Goal: Task Accomplishment & Management: Complete application form

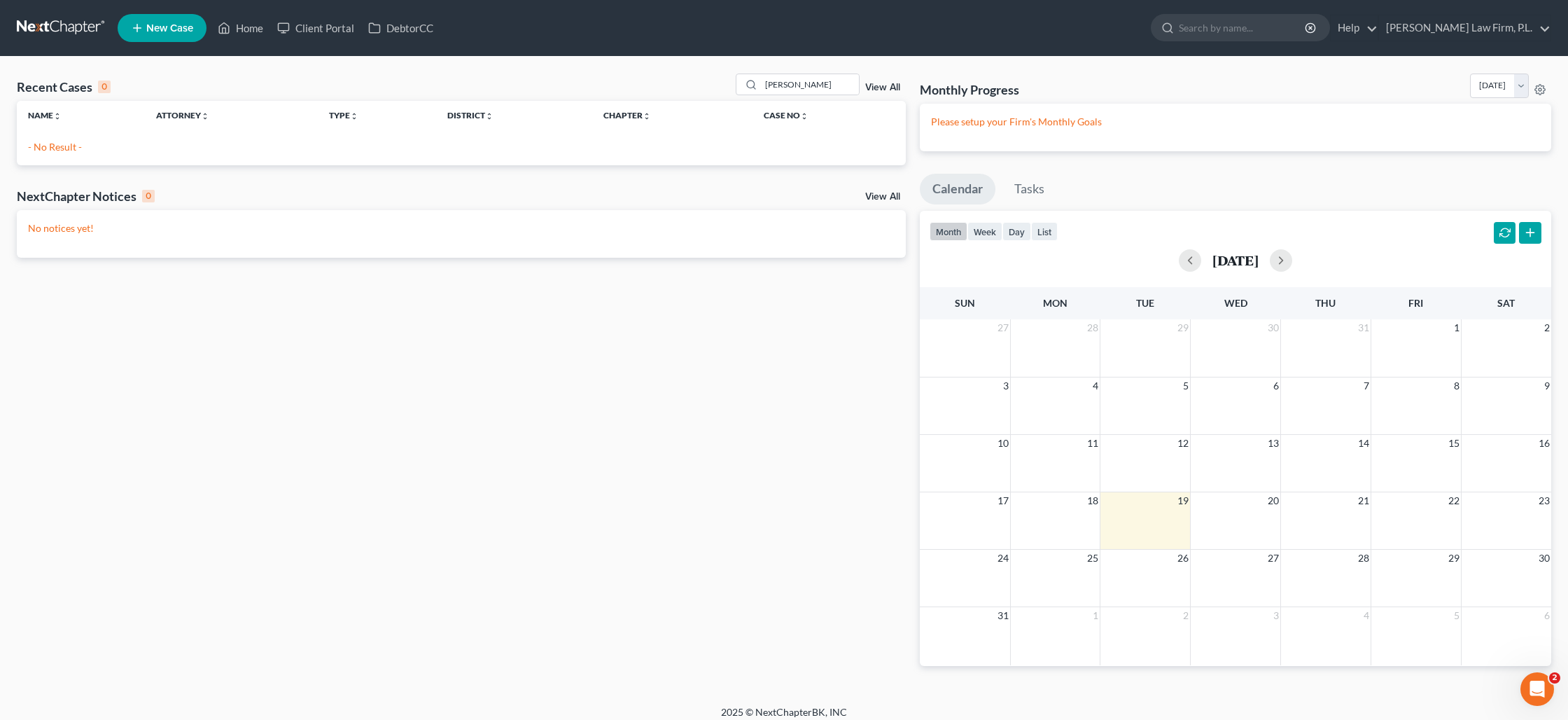
click at [178, 29] on span "New Case" at bounding box center [169, 27] width 47 height 10
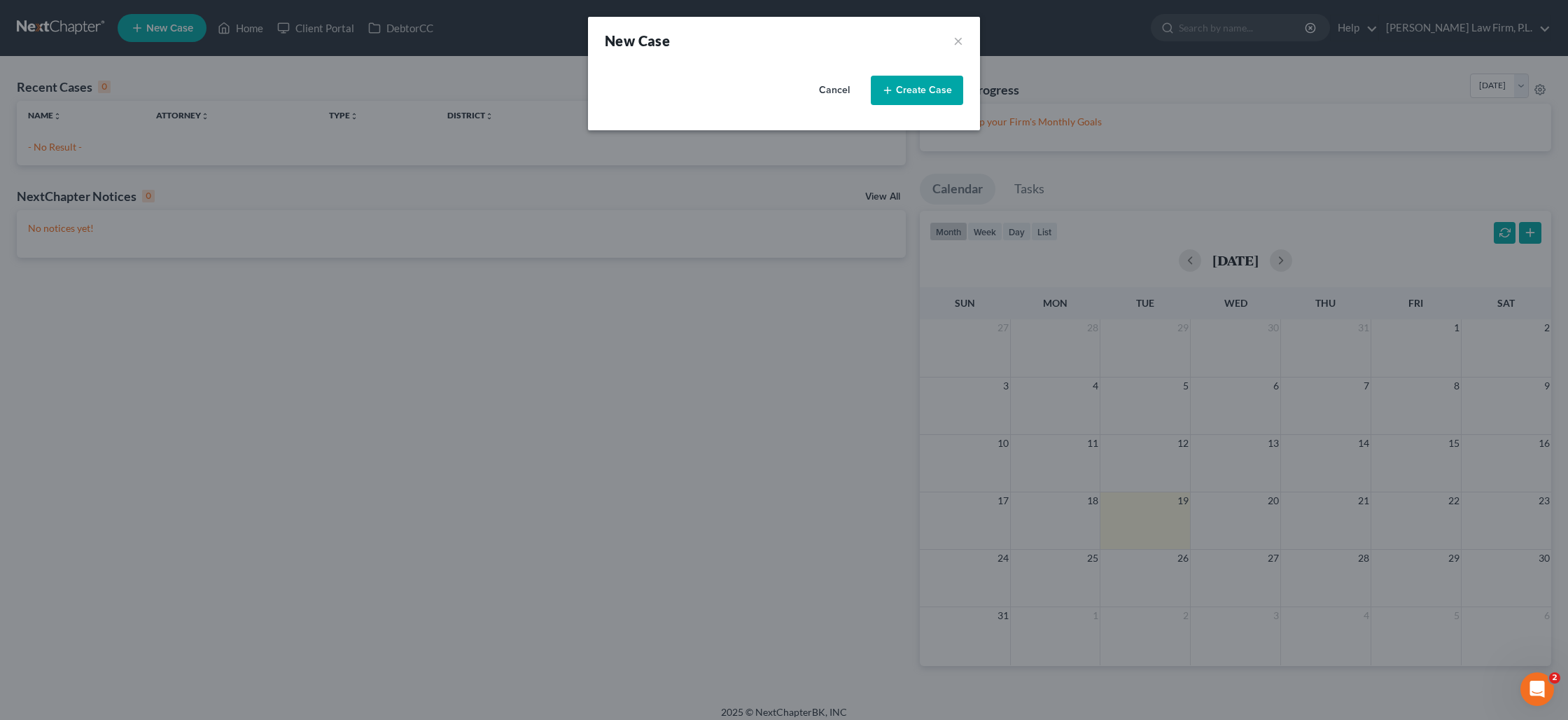
select select "15"
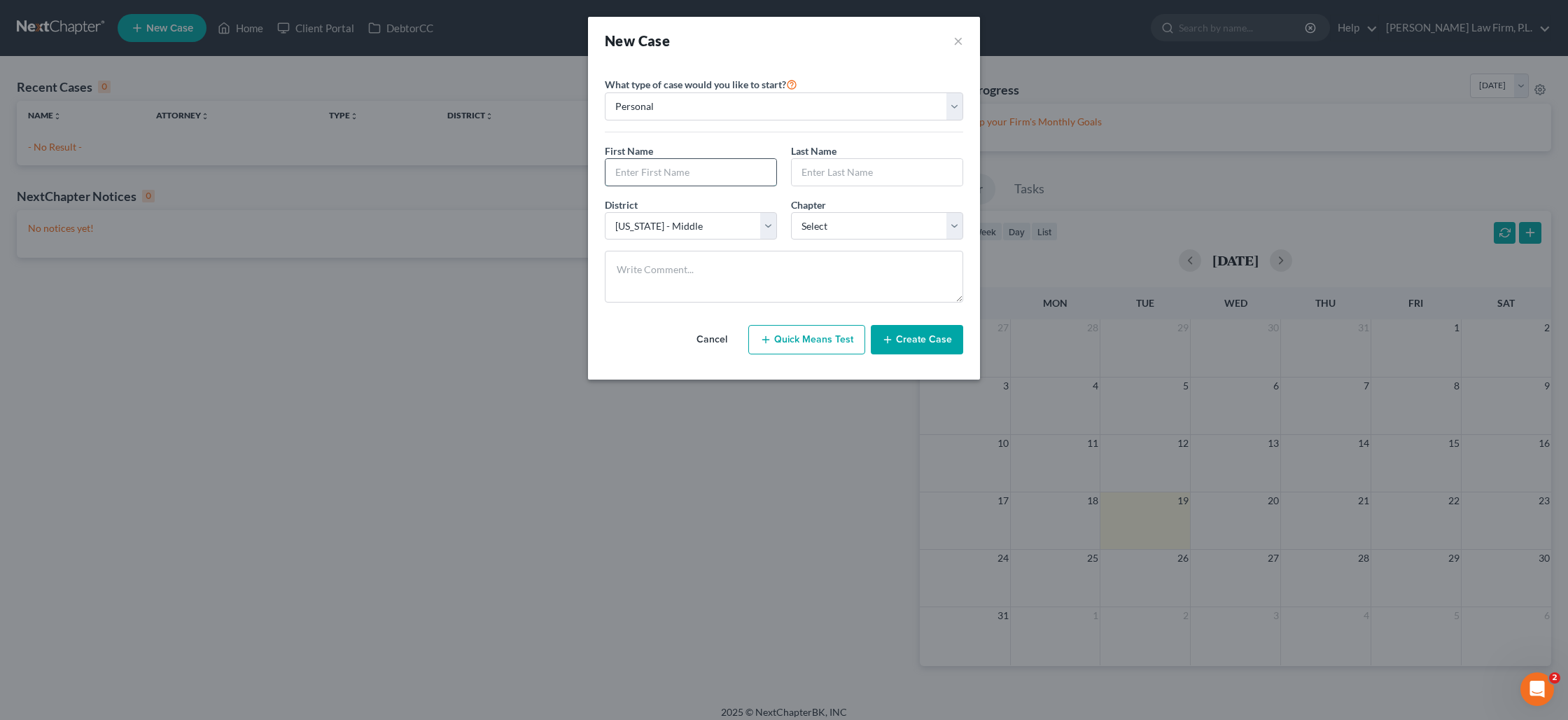
click at [686, 173] on input "text" at bounding box center [690, 172] width 170 height 27
type input "[PERSON_NAME]"
click at [836, 225] on select "Select 7 11 12 13" at bounding box center [877, 226] width 172 height 28
select select "3"
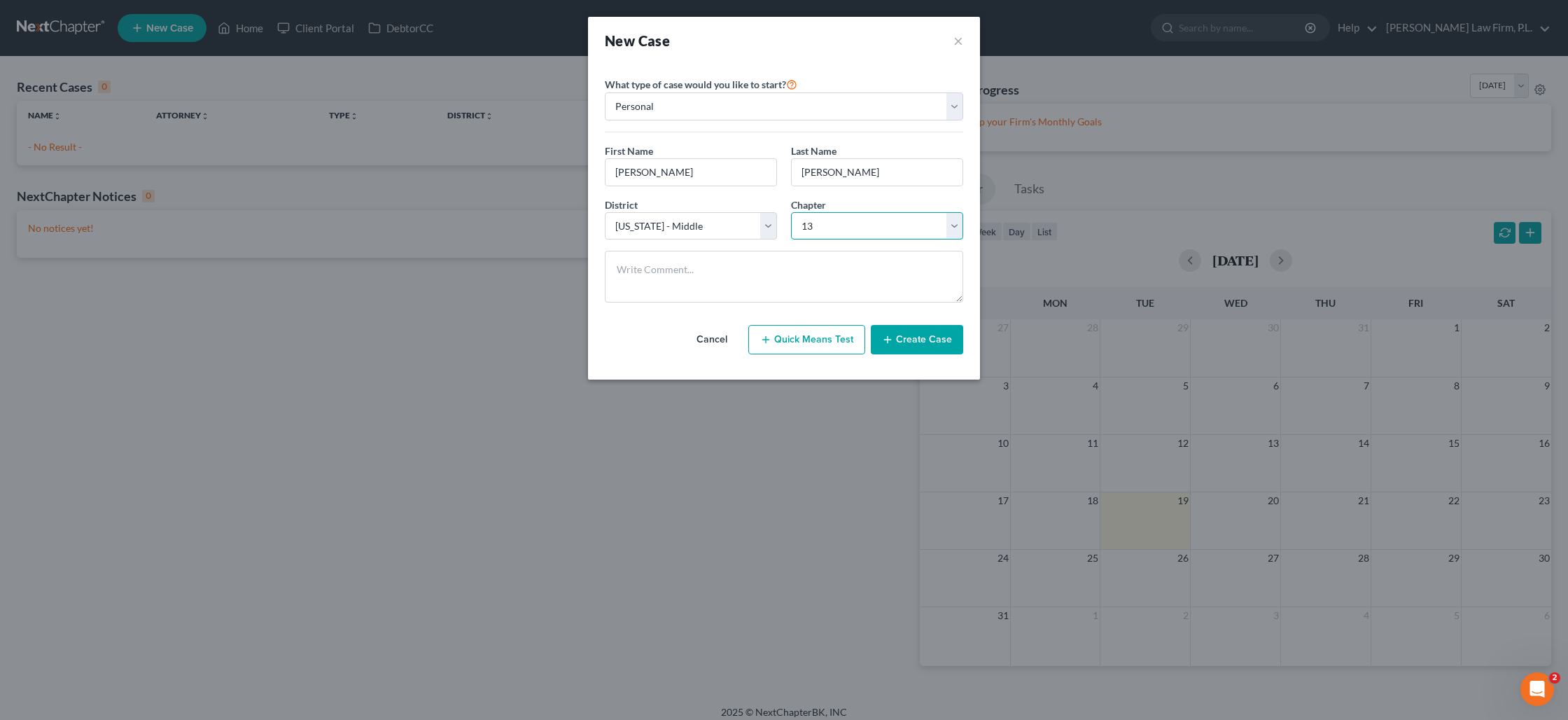
click at [791, 212] on select "Select 7 11 12 13" at bounding box center [877, 226] width 172 height 28
click at [914, 339] on button "Create Case" at bounding box center [918, 339] width 93 height 29
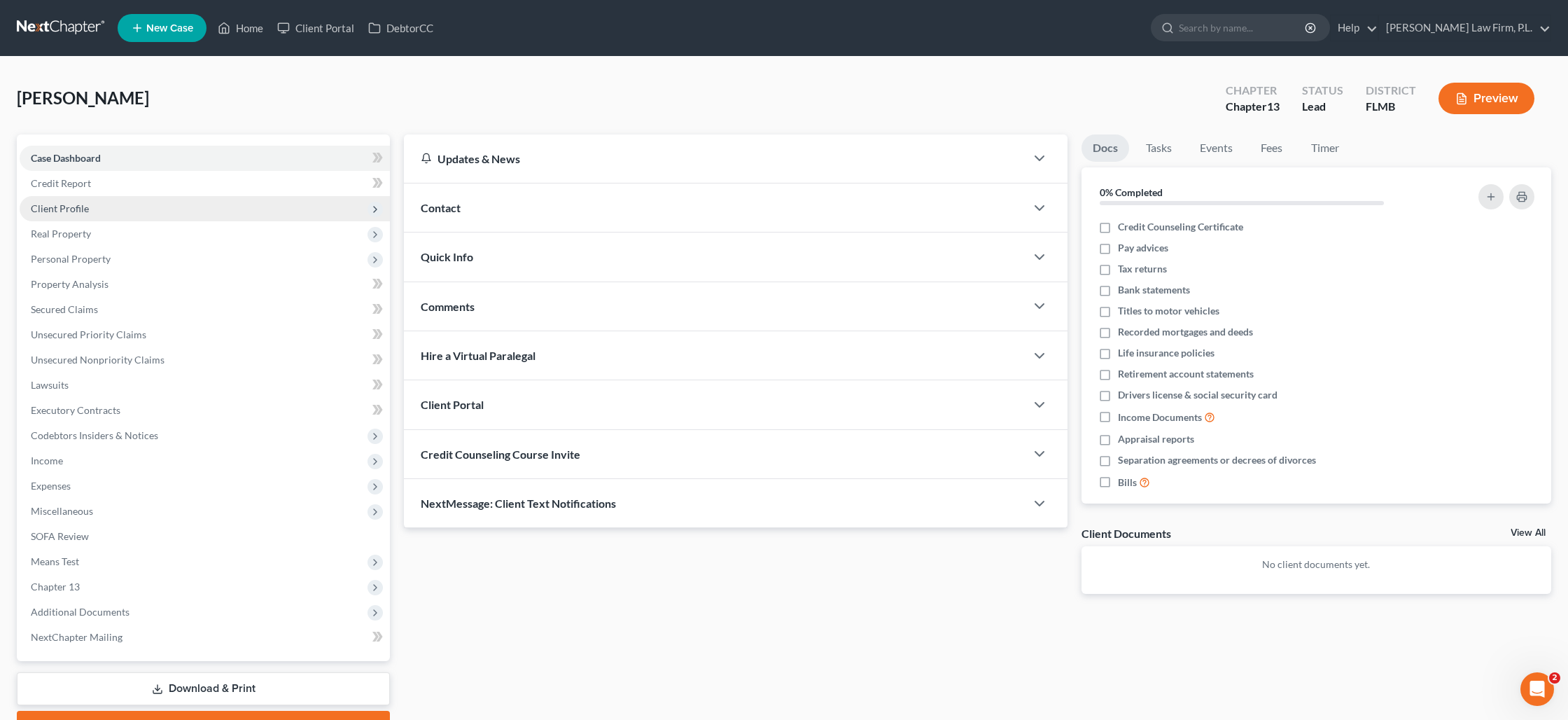
click at [81, 212] on span "Client Profile" at bounding box center [60, 208] width 58 height 12
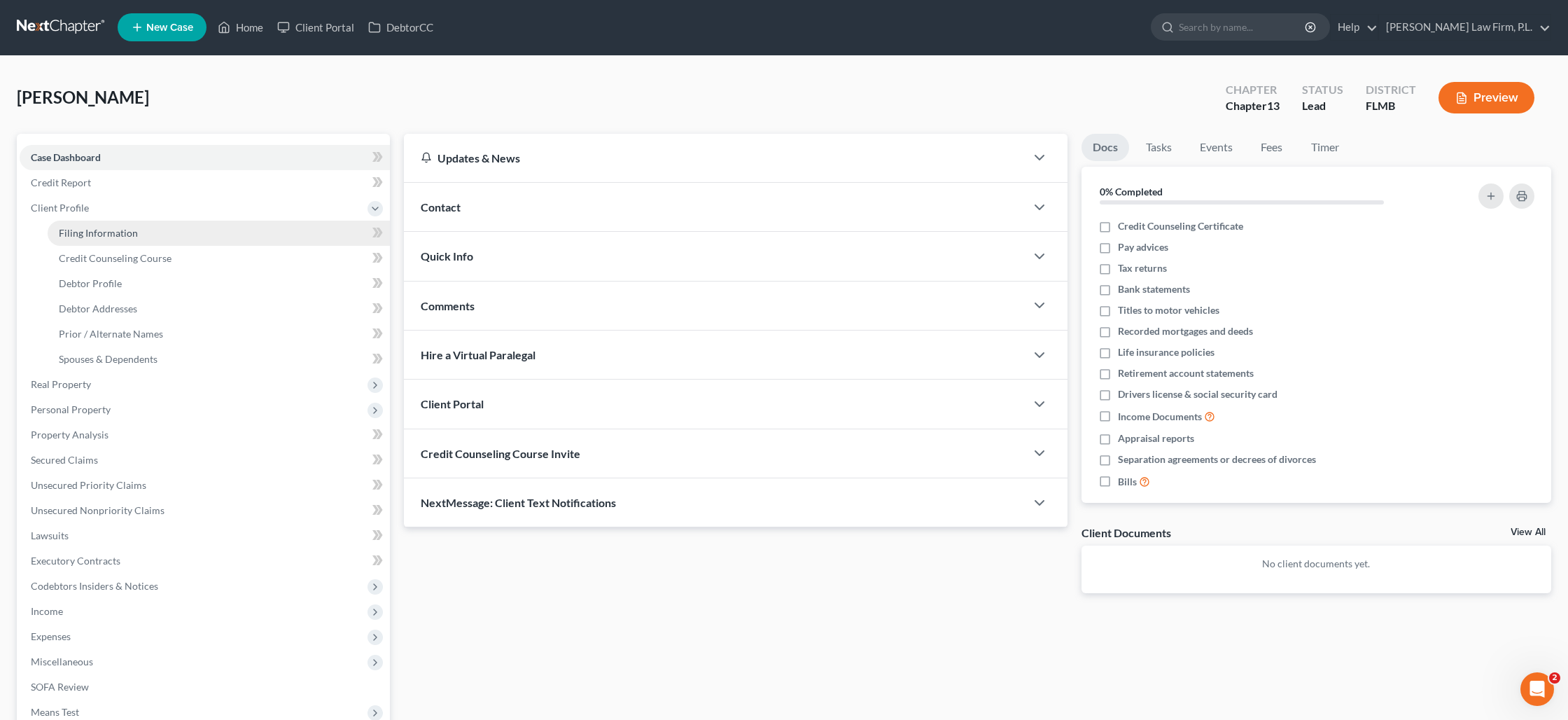
click at [95, 229] on span "Filing Information" at bounding box center [98, 232] width 80 height 12
select select "1"
select select "0"
select select "3"
select select "15"
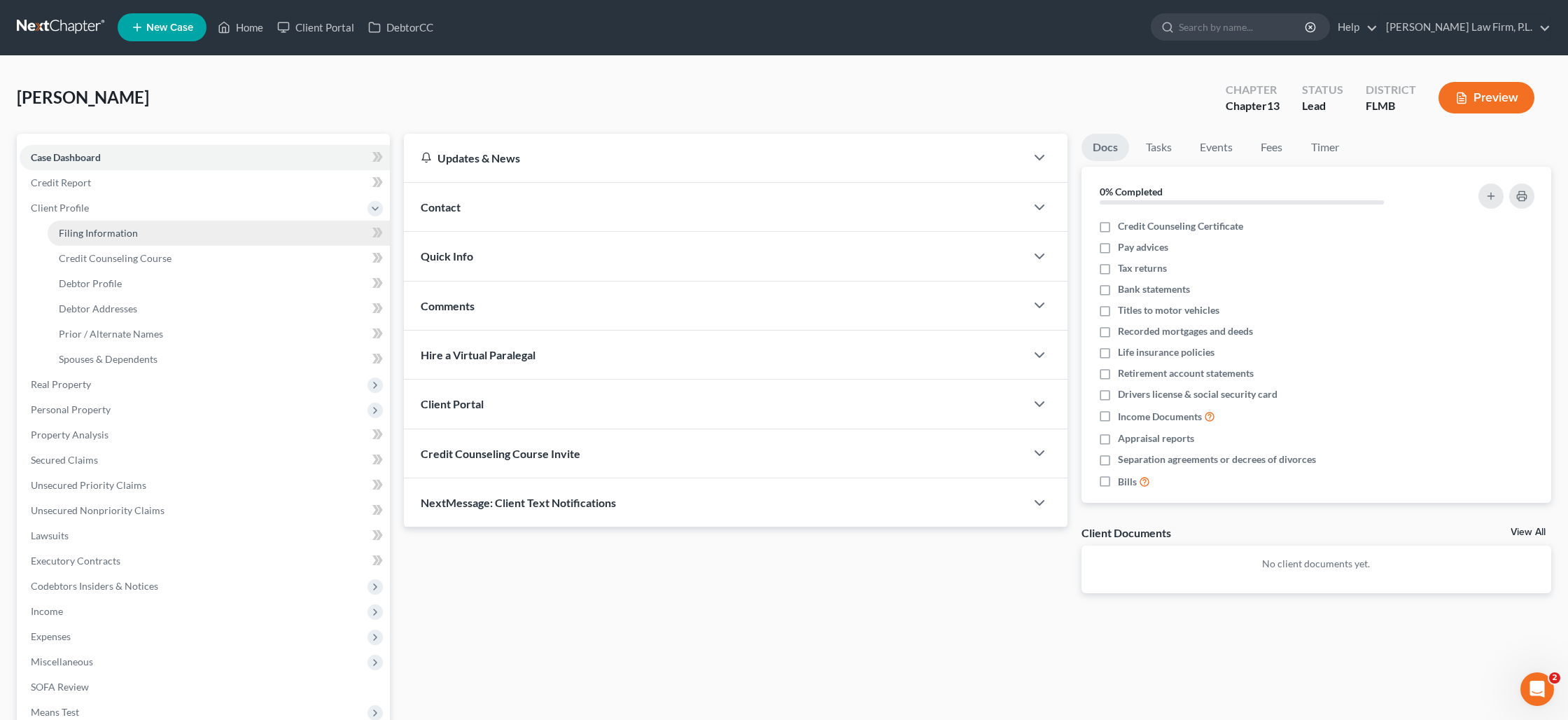
select select "9"
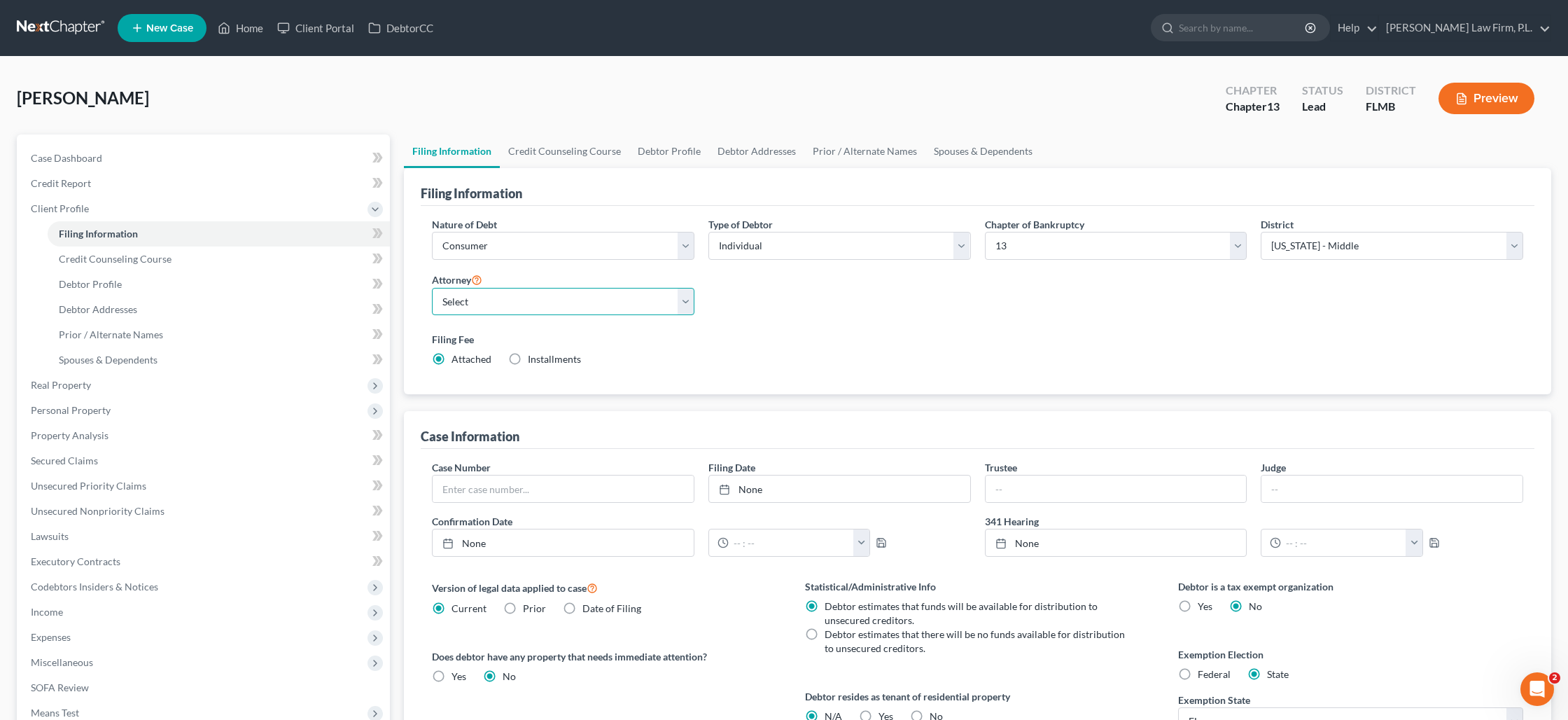
click at [627, 311] on select "Select [PERSON_NAME] - FLMB [PERSON_NAME] - null" at bounding box center [562, 302] width 262 height 28
select select "0"
click at [432, 288] on select "Select [PERSON_NAME] - FLMB [PERSON_NAME] - null" at bounding box center [562, 302] width 262 height 28
click at [505, 485] on input "text" at bounding box center [563, 489] width 261 height 27
type input "2:24-bk-01219-FMD"
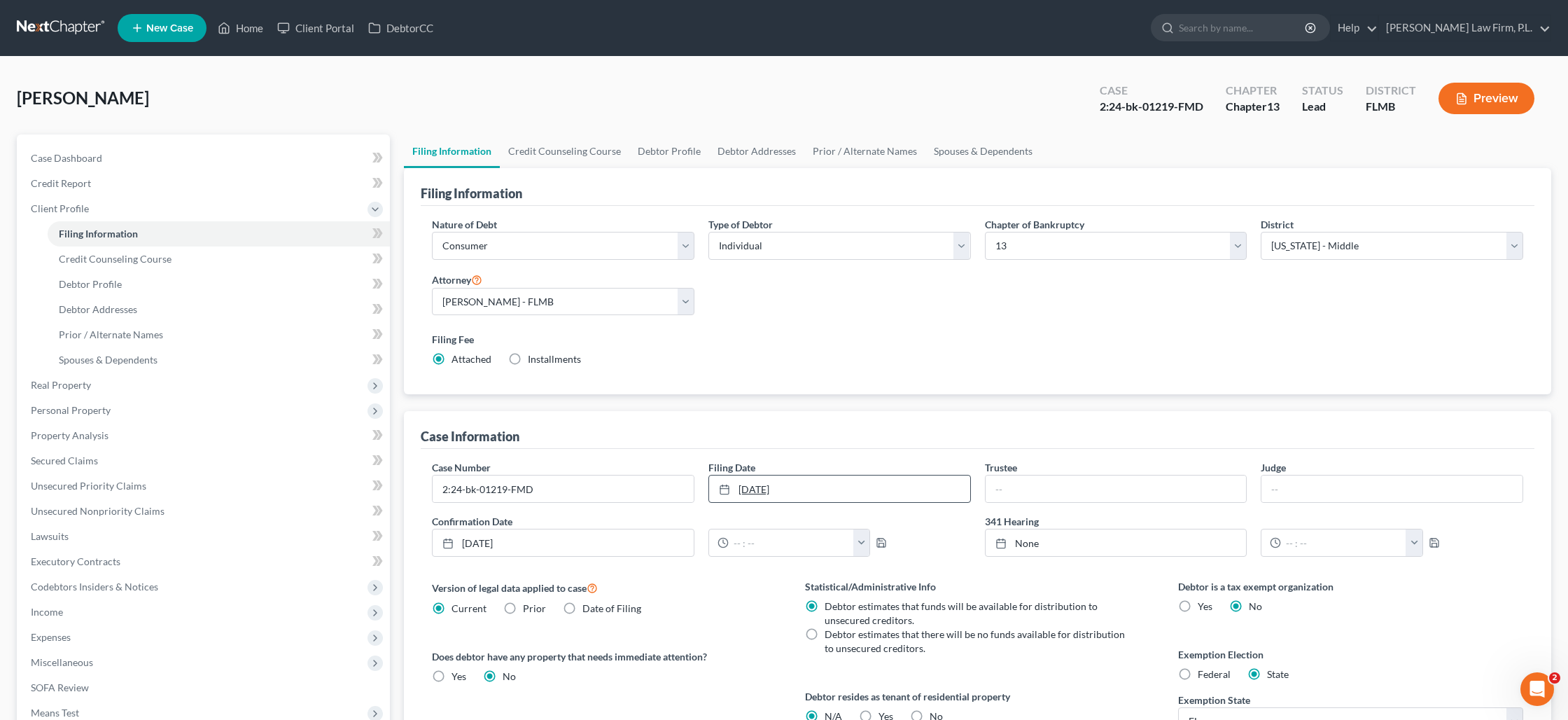
click at [799, 492] on link "[DATE]" at bounding box center [840, 489] width 261 height 27
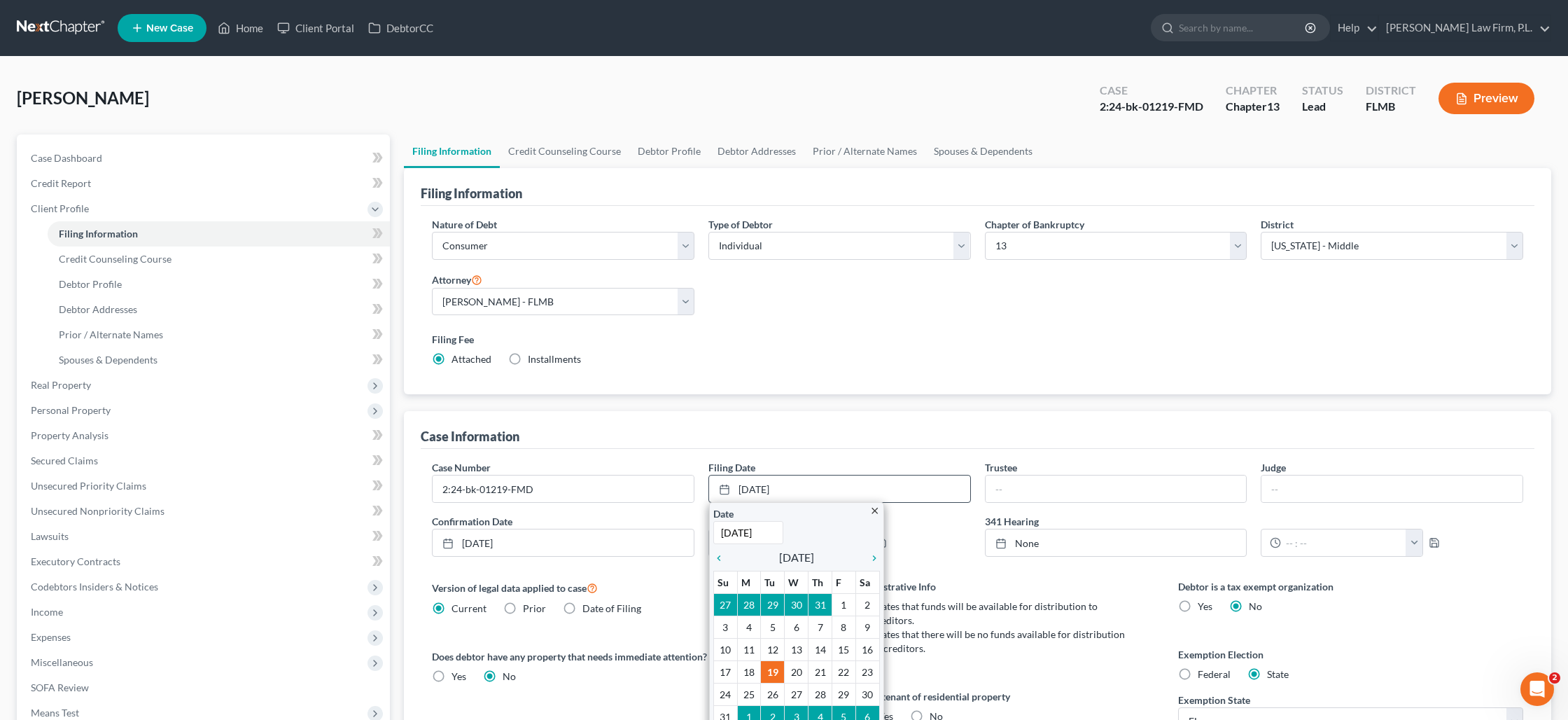
drag, startPoint x: 766, startPoint y: 530, endPoint x: 804, endPoint y: 535, distance: 38.3
click at [766, 530] on input "[DATE]" at bounding box center [748, 532] width 70 height 23
type input "[DATE]"
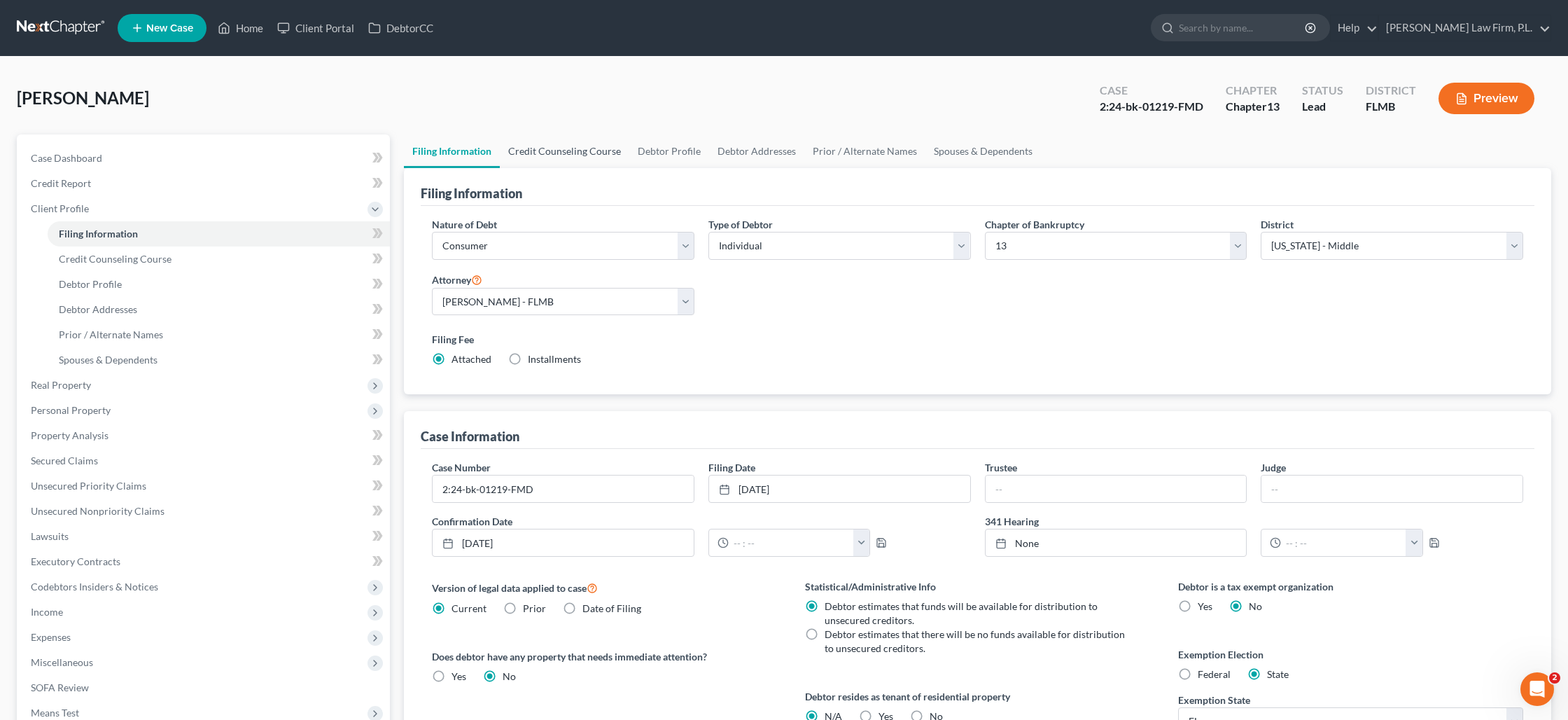
click at [544, 151] on link "Credit Counseling Course" at bounding box center [564, 151] width 130 height 33
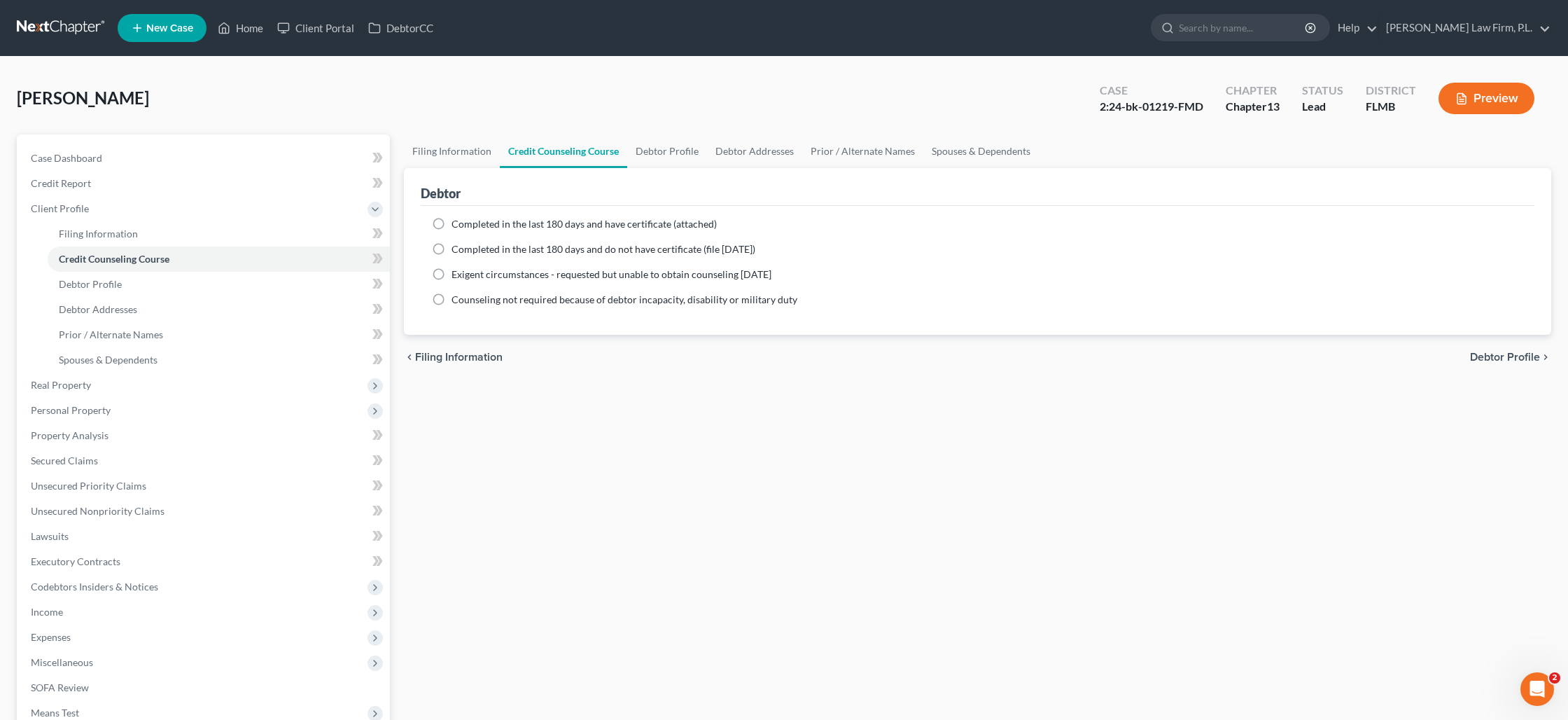
click at [452, 224] on label "Completed in the last 180 days and have certificate (attached)" at bounding box center [584, 224] width 265 height 14
click at [457, 224] on input "Completed in the last 180 days and have certificate (attached)" at bounding box center [462, 222] width 9 height 9
radio input "true"
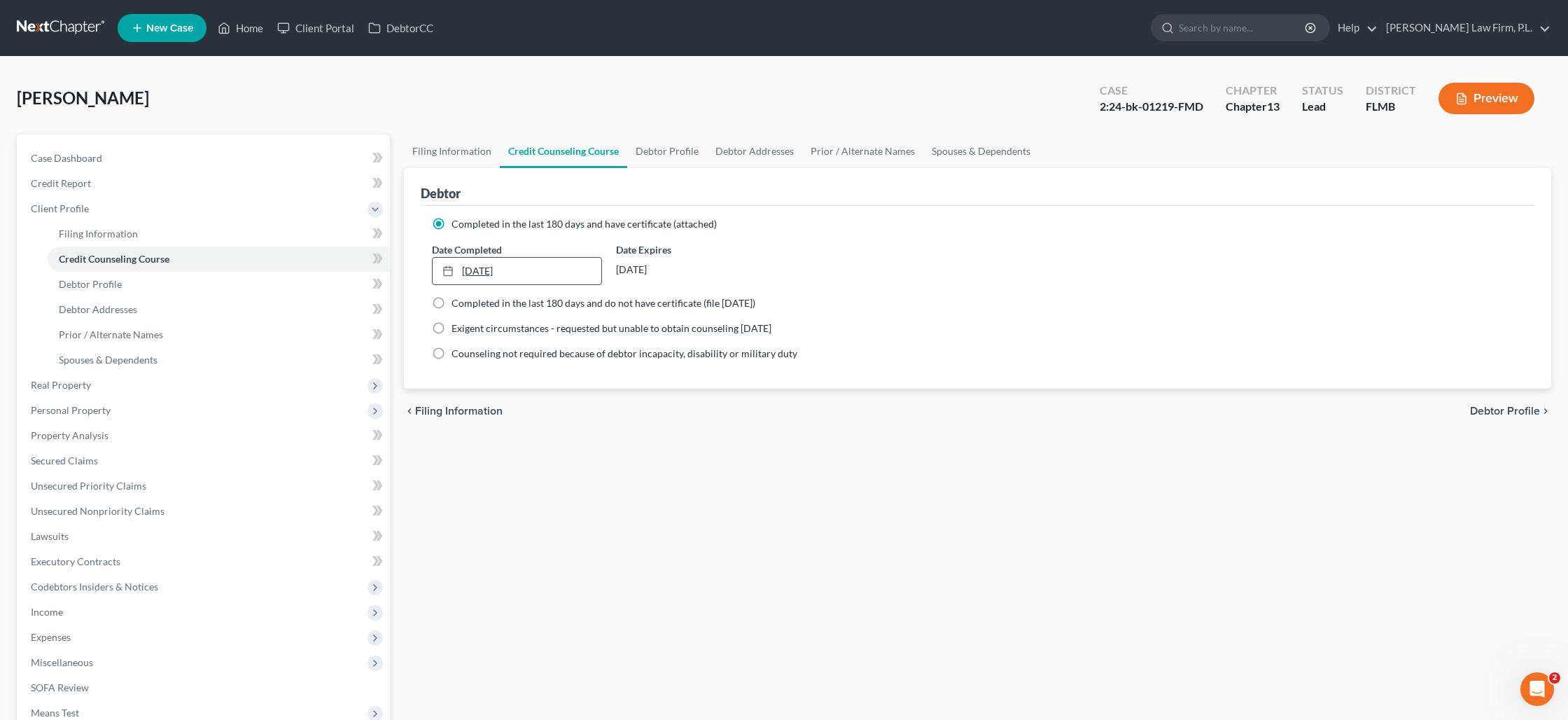
click at [491, 272] on link "[DATE]" at bounding box center [517, 271] width 169 height 27
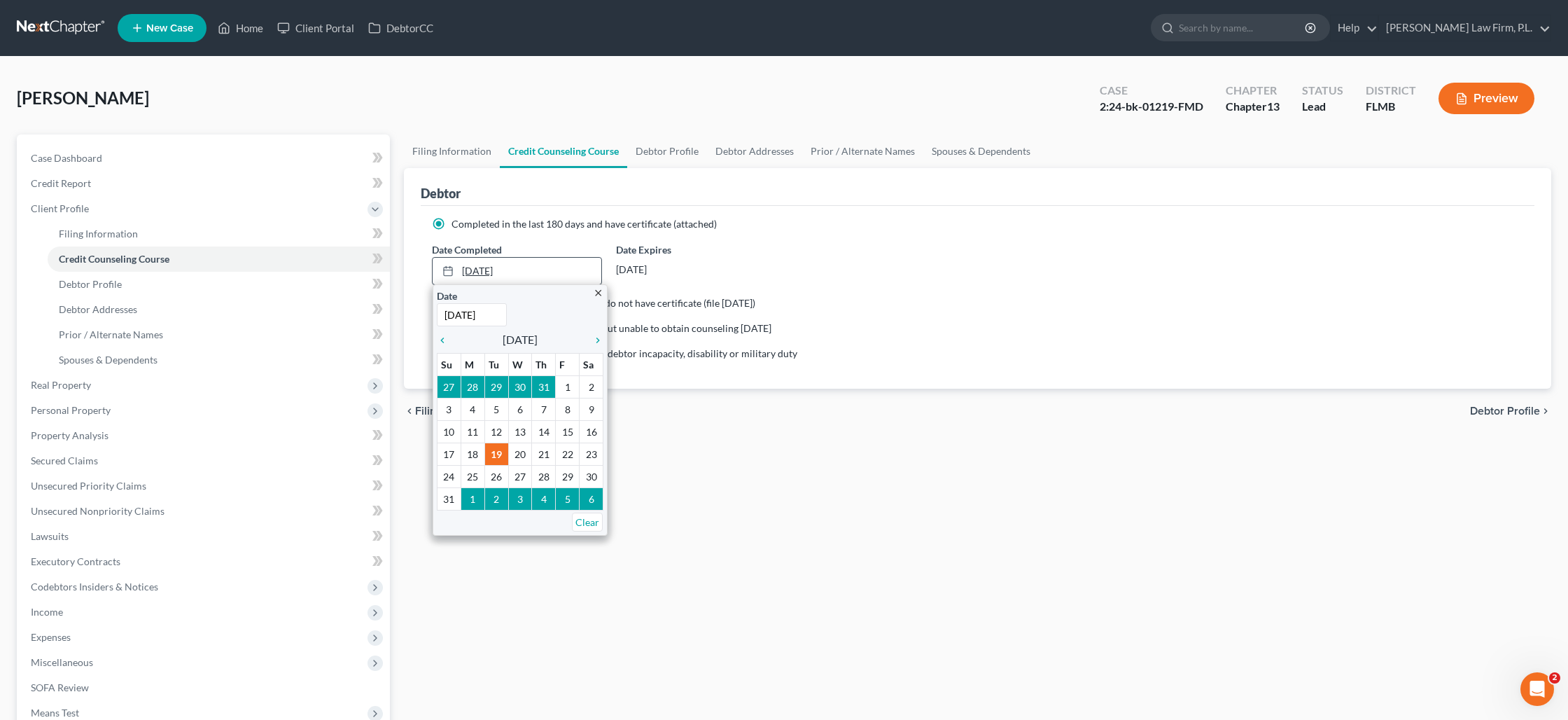
click at [475, 270] on link "[DATE]" at bounding box center [517, 271] width 169 height 27
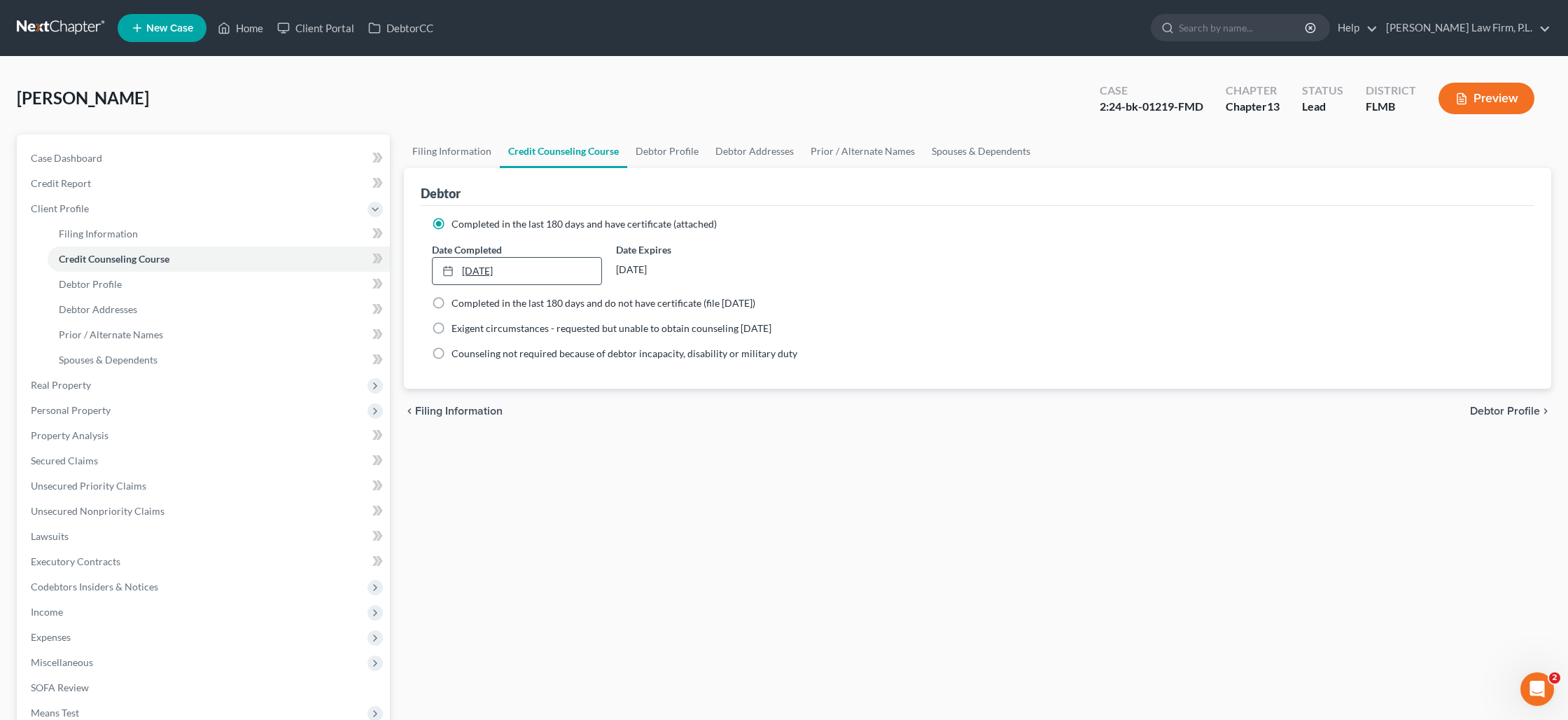
click at [480, 270] on link "[DATE]" at bounding box center [517, 271] width 169 height 27
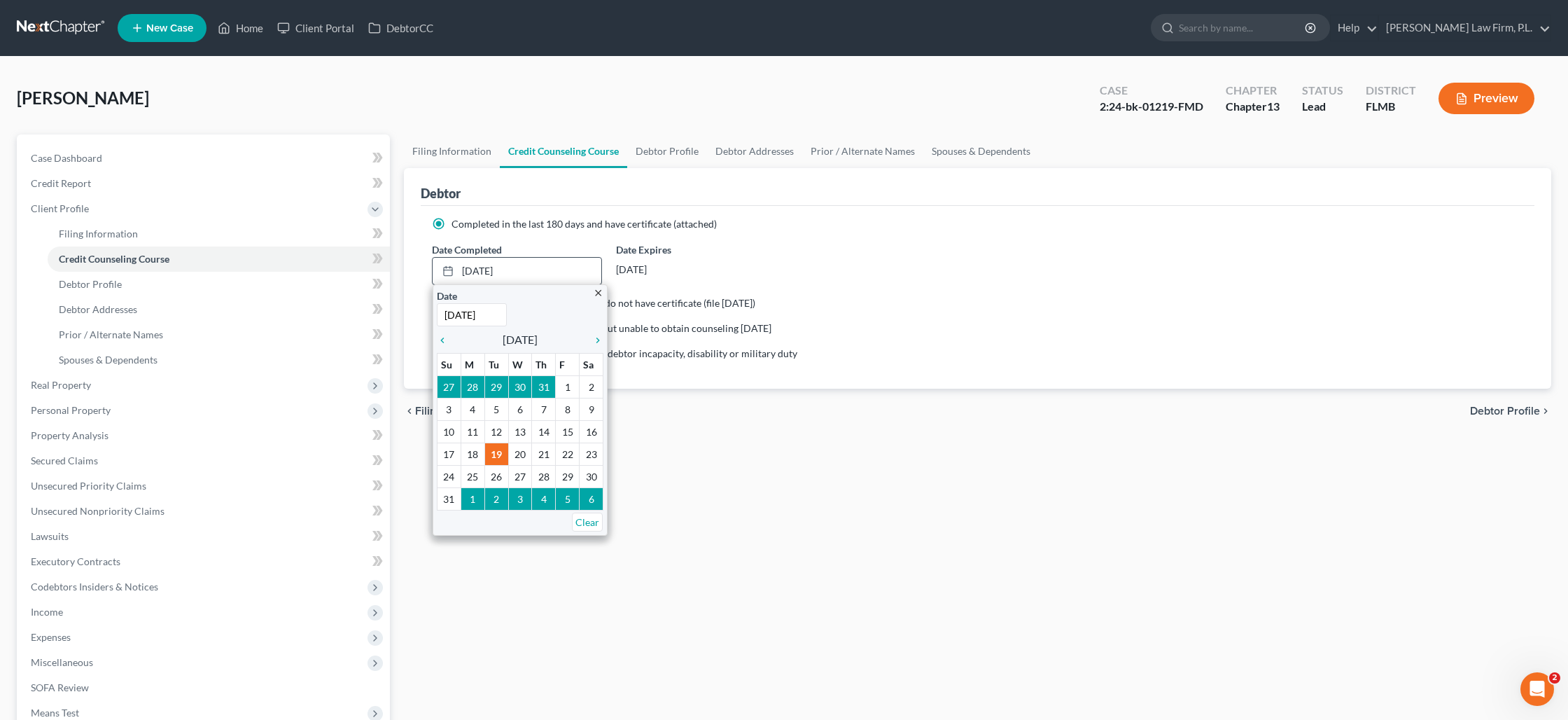
click at [464, 315] on input "[DATE]" at bounding box center [472, 315] width 70 height 23
click at [502, 314] on input "[DATE]" at bounding box center [472, 315] width 70 height 23
type input "[DATE]"
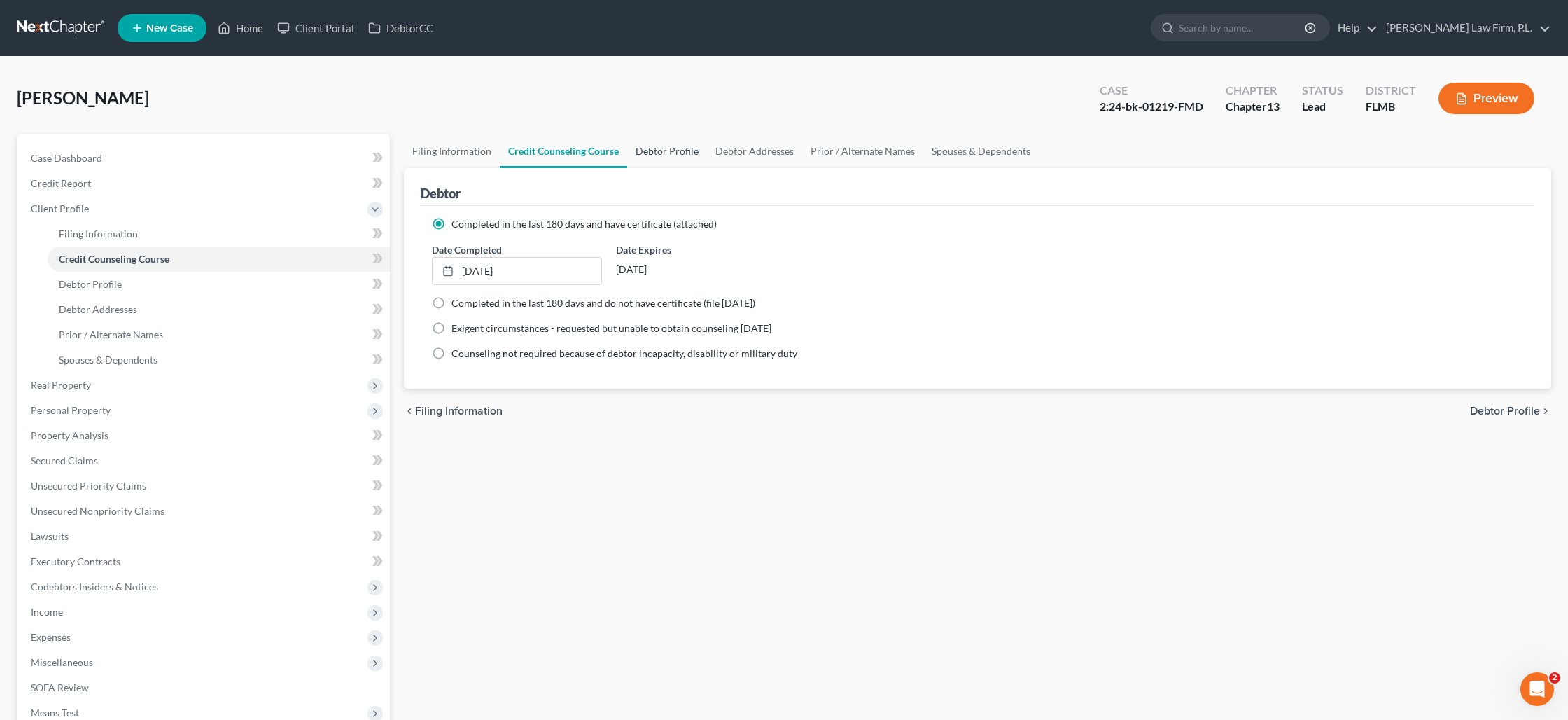
click at [665, 156] on link "Debtor Profile" at bounding box center [667, 151] width 80 height 33
select select "0"
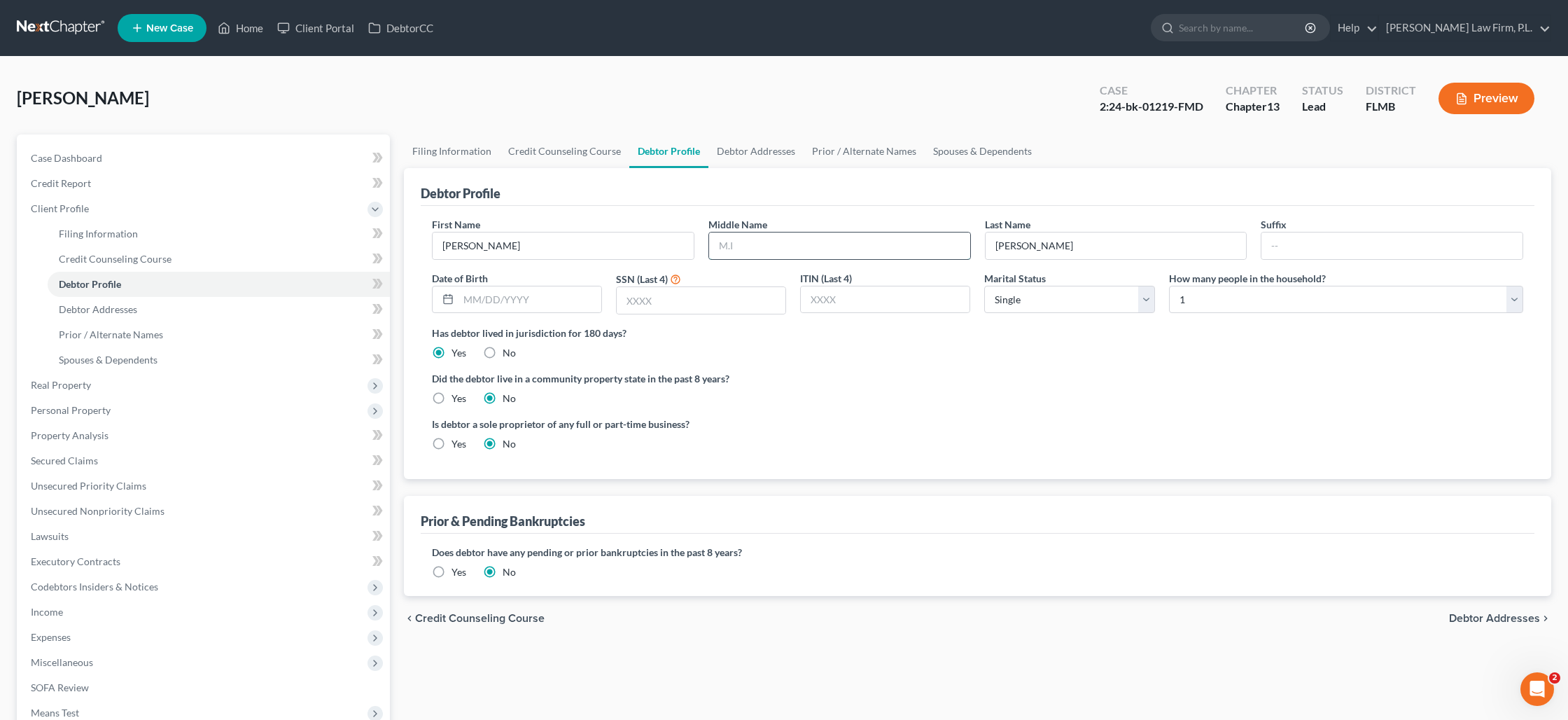
click at [783, 242] on input "text" at bounding box center [840, 245] width 261 height 27
type input "[PERSON_NAME]"
type input "[DATE]"
type input "0222"
click at [772, 154] on link "Debtor Addresses" at bounding box center [756, 151] width 96 height 33
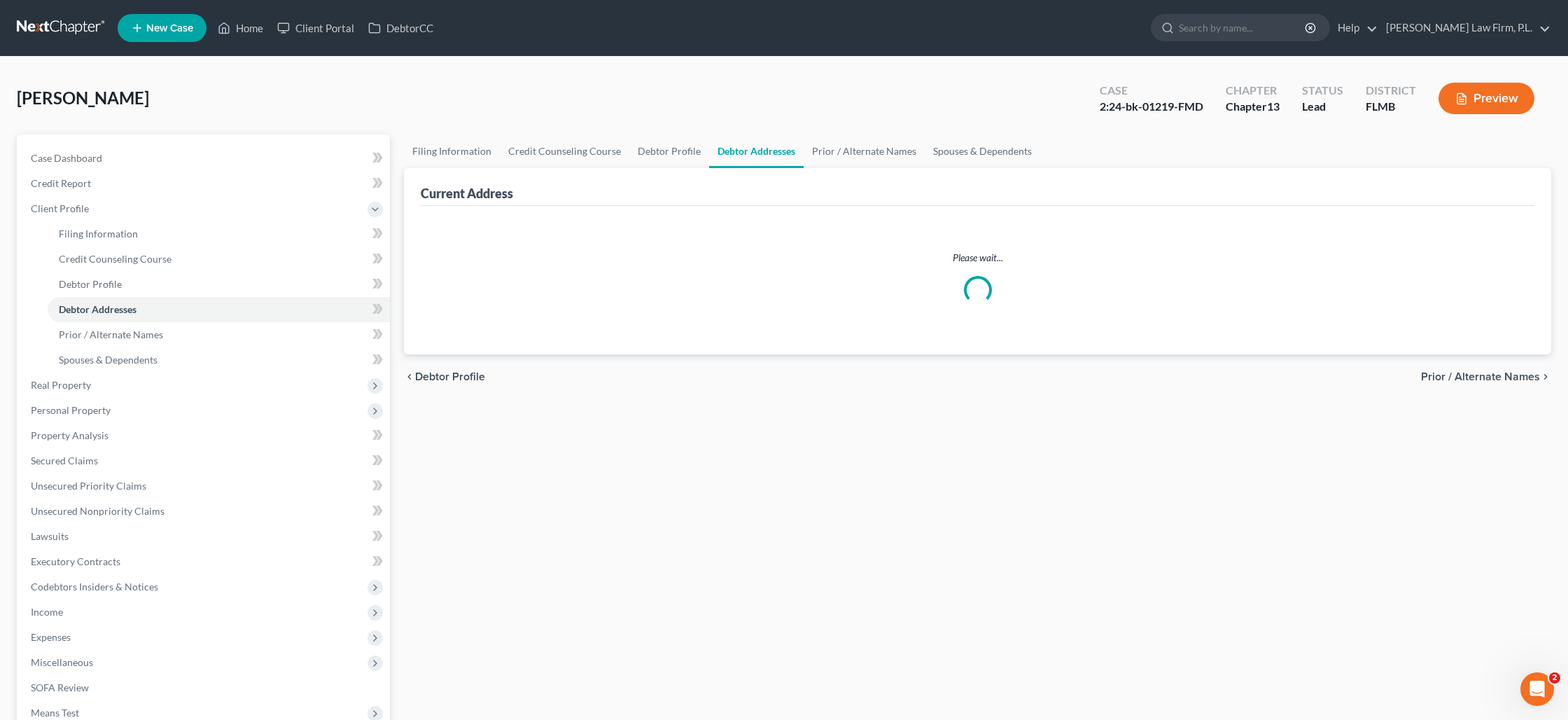
select select "0"
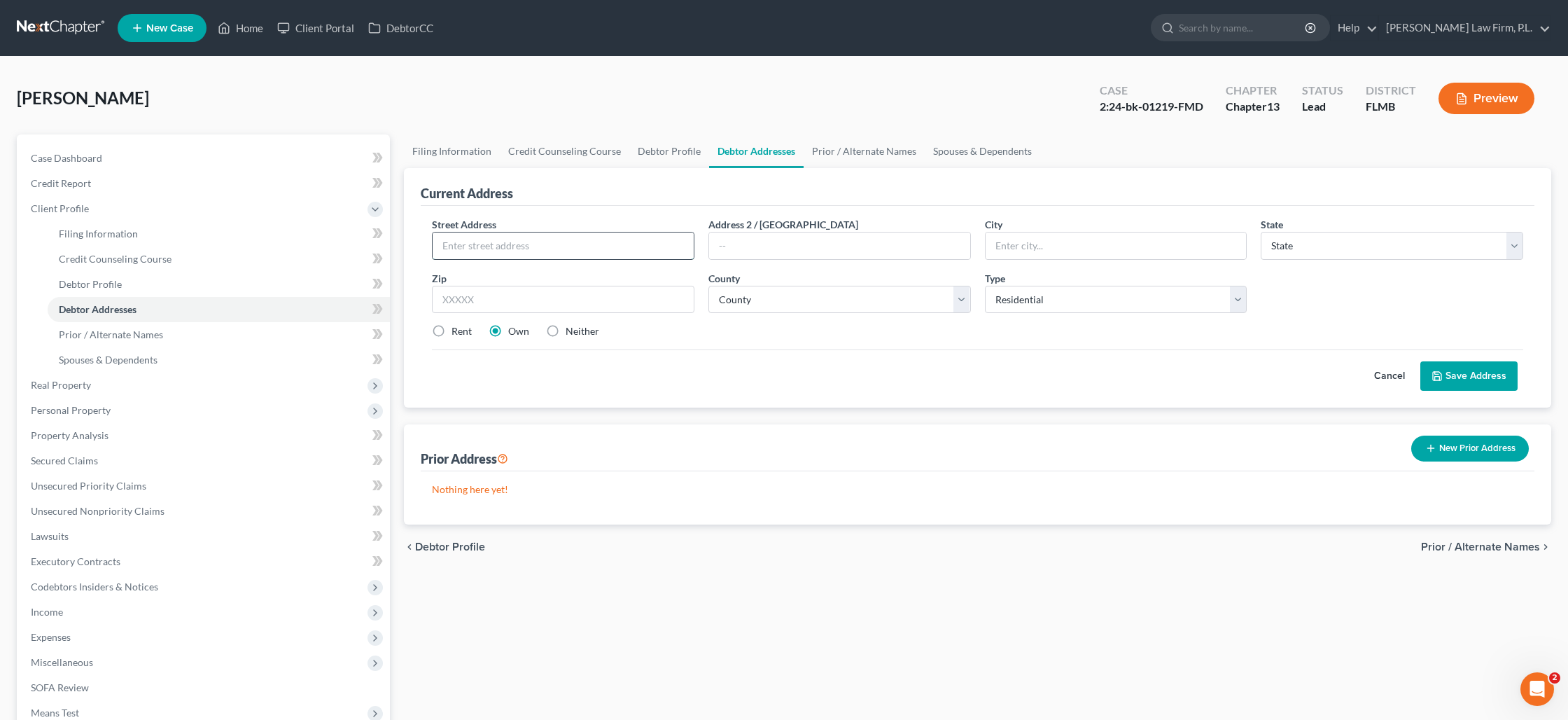
click at [515, 243] on input "text" at bounding box center [563, 245] width 261 height 27
